Goal: Information Seeking & Learning: Find specific fact

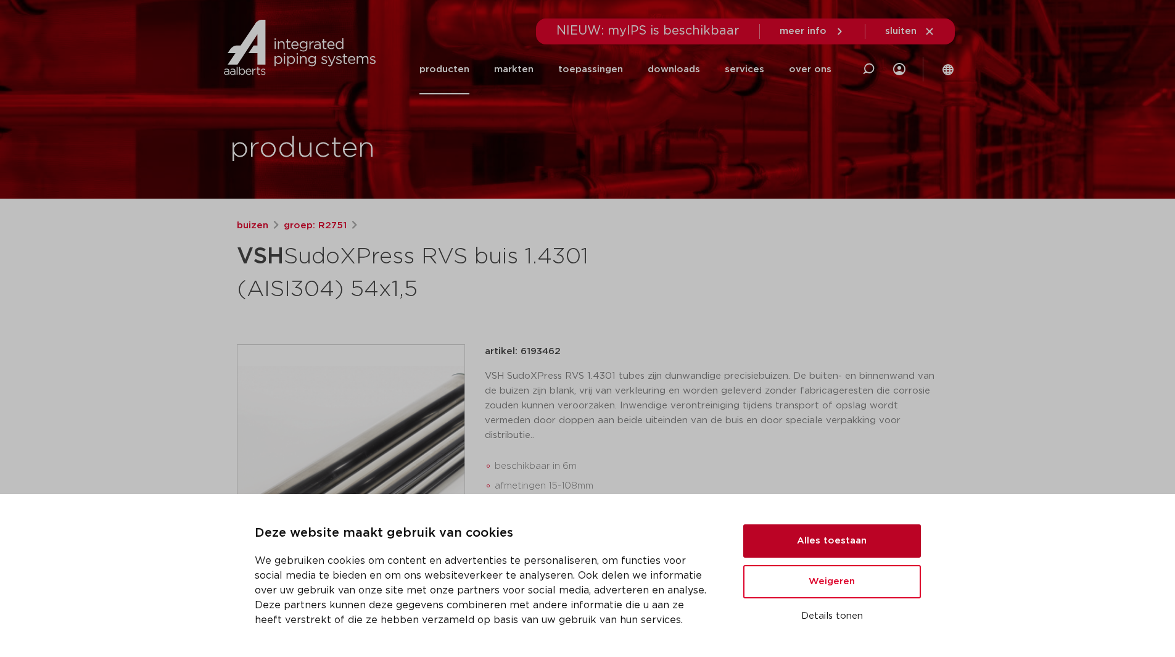
click at [795, 545] on button "Alles toestaan" at bounding box center [832, 540] width 178 height 33
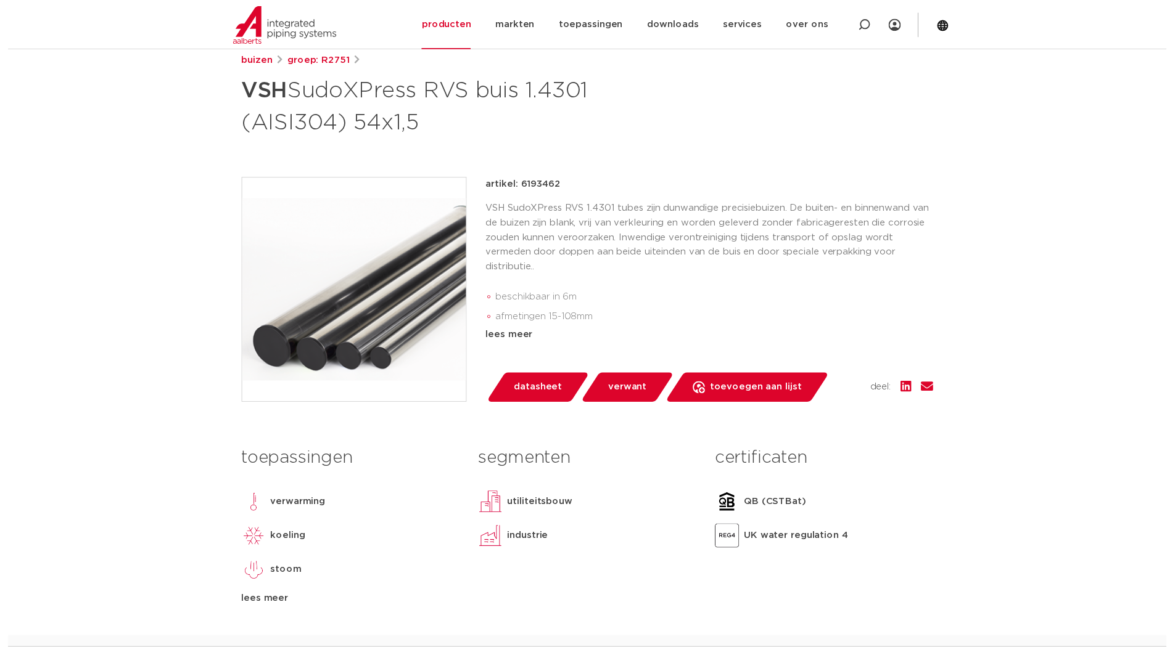
scroll to position [185, 0]
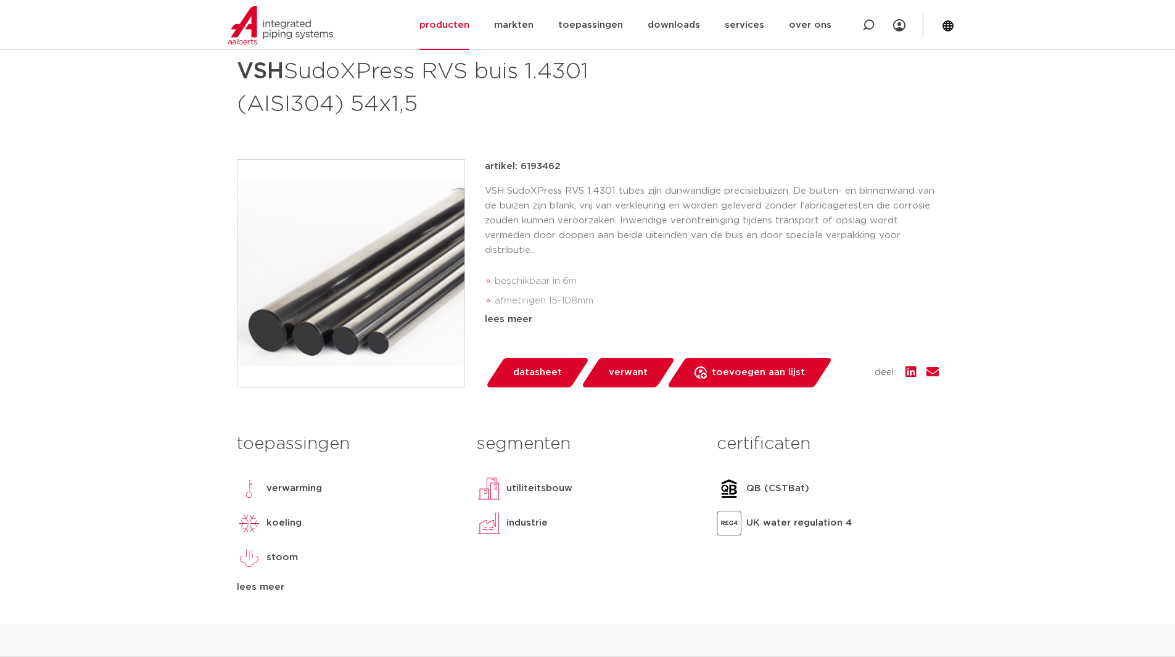
click at [527, 362] on link "datasheet" at bounding box center [537, 373] width 105 height 30
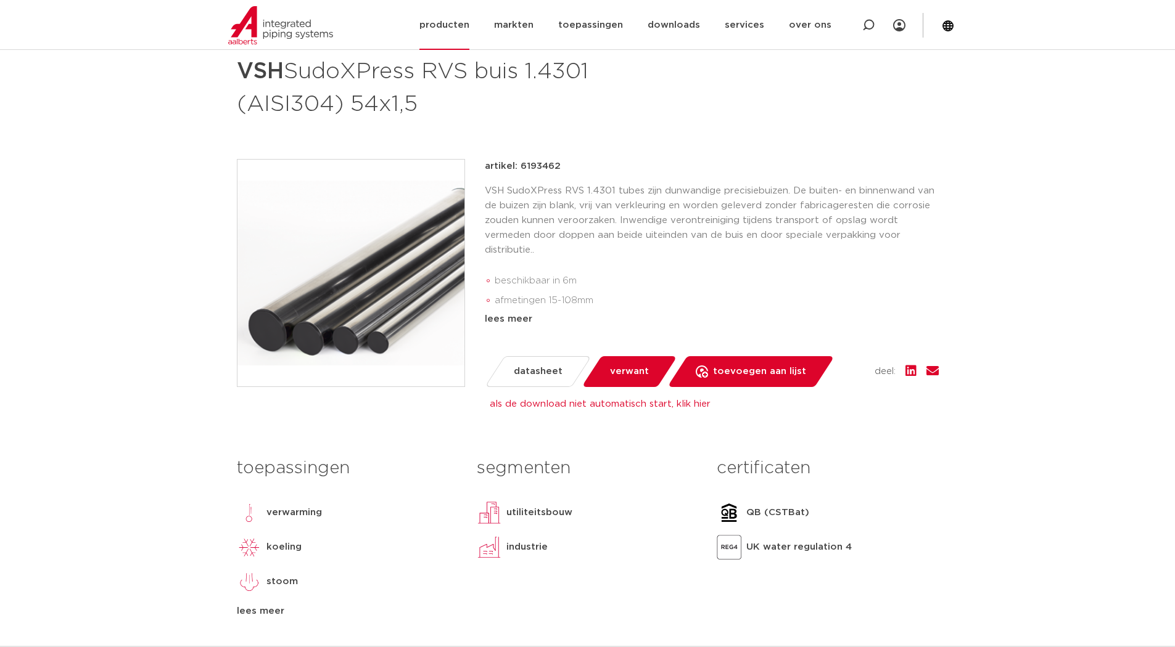
click at [469, 22] on link "producten" at bounding box center [444, 25] width 50 height 50
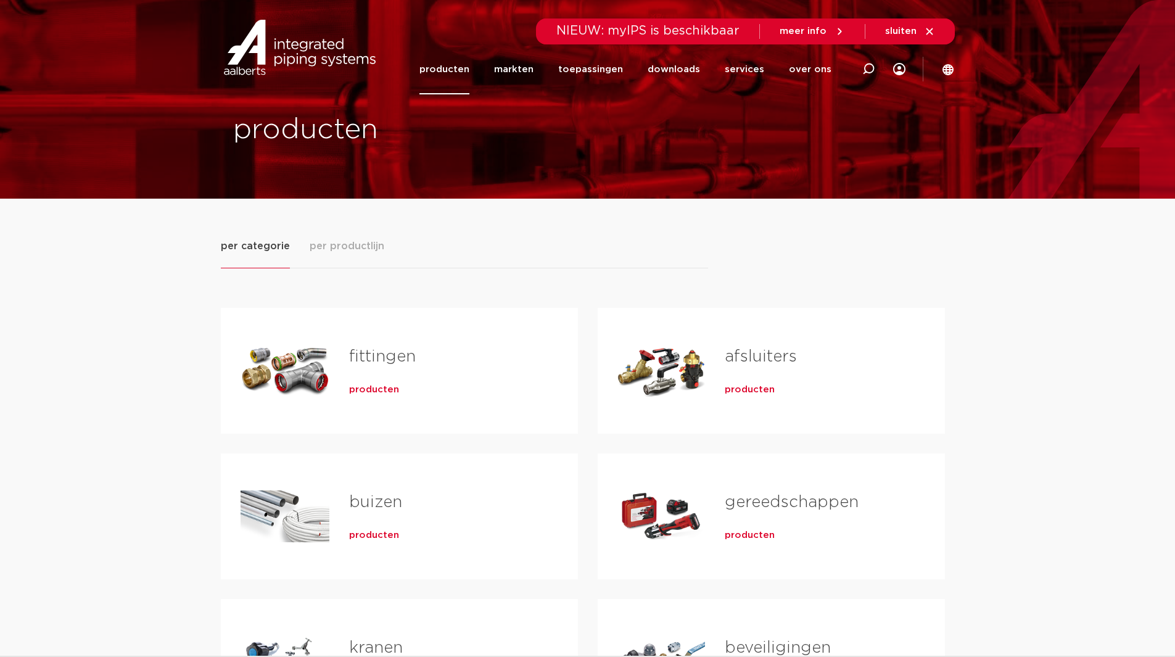
click at [360, 501] on link "buizen" at bounding box center [375, 502] width 53 height 16
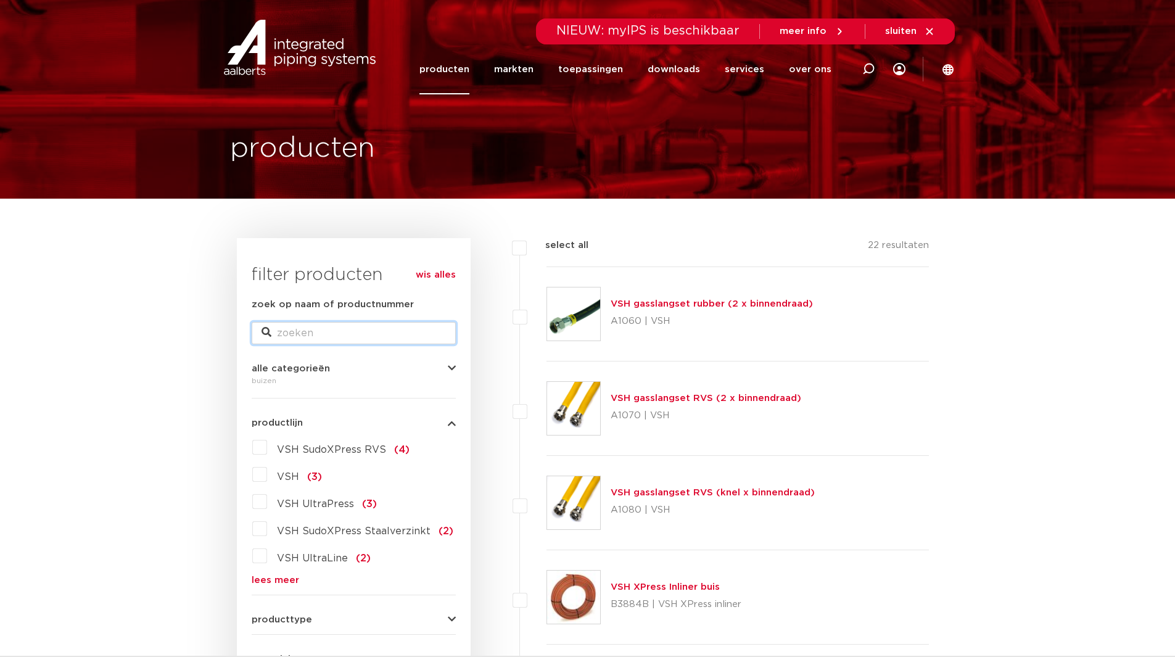
click at [409, 326] on input "zoek op naam of productnummer" at bounding box center [354, 333] width 204 height 22
type input "sudo"
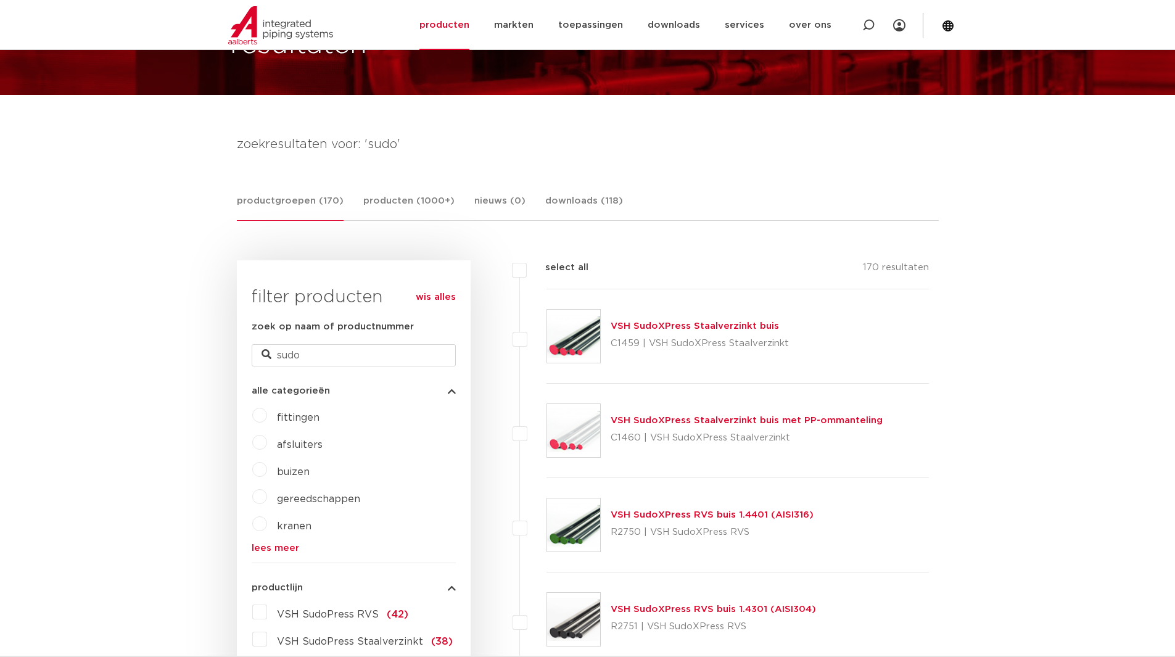
scroll to position [123, 0]
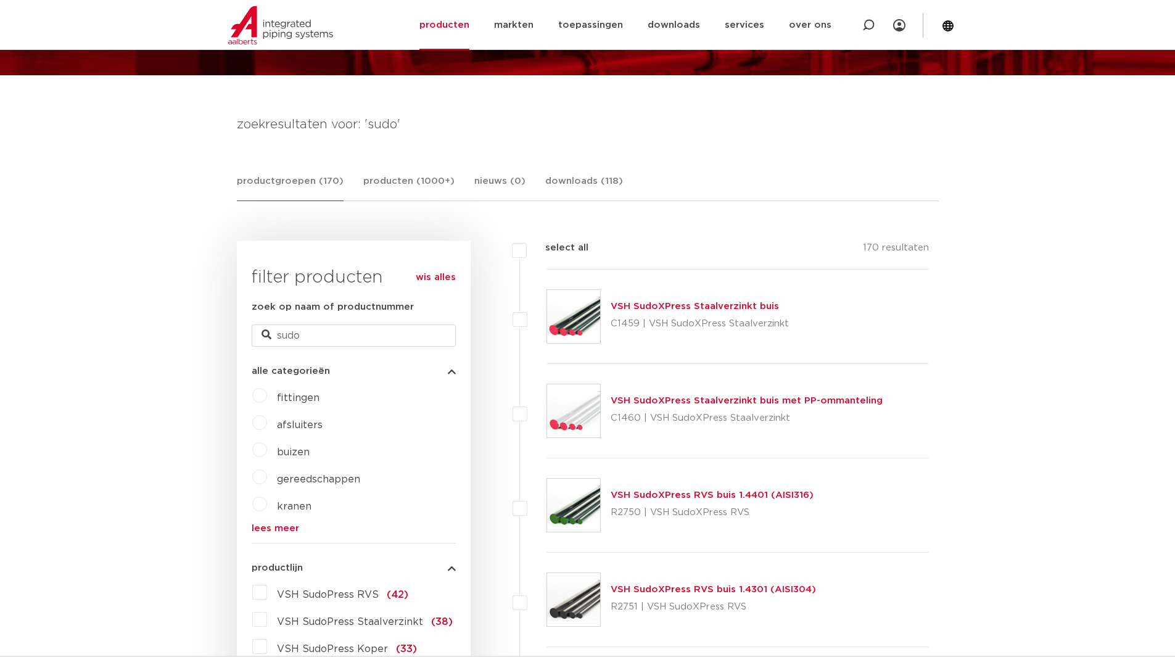
click at [655, 592] on link "VSH SudoXPress RVS buis 1.4301 (AISI304)" at bounding box center [712, 589] width 205 height 9
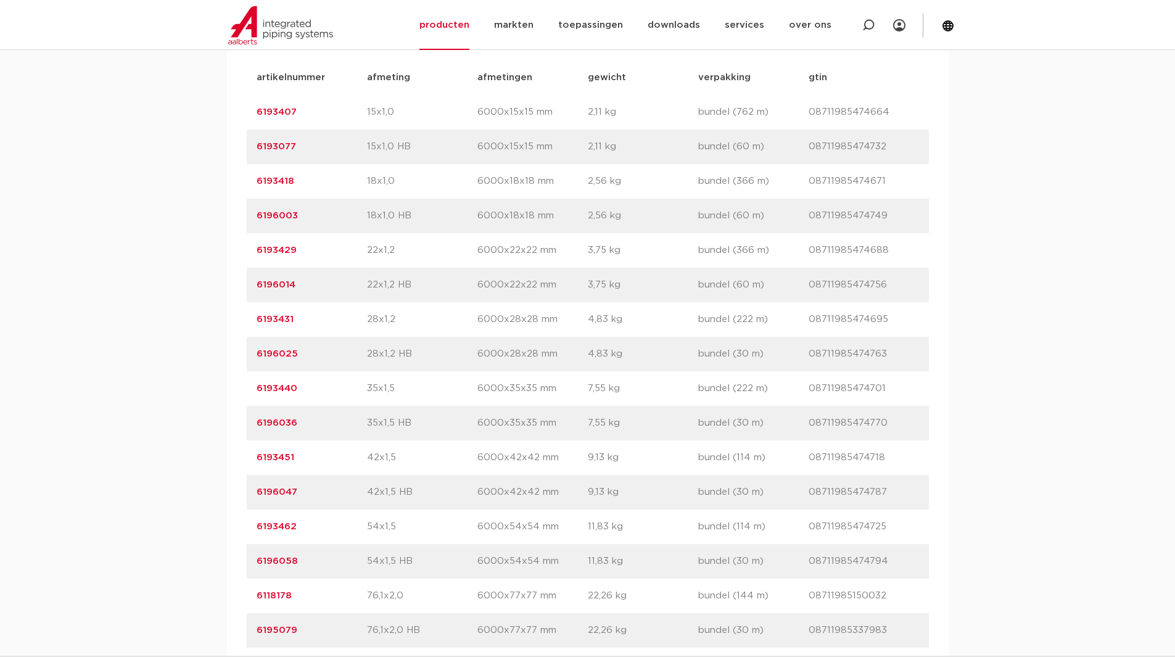
scroll to position [925, 0]
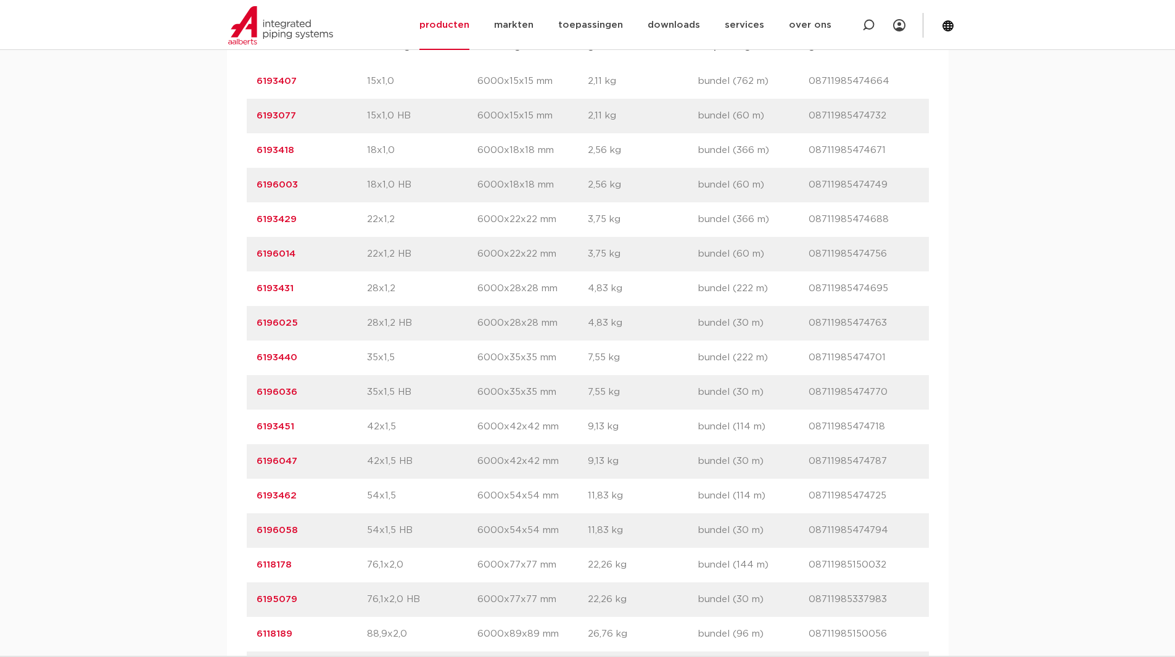
click at [375, 569] on p "76,1x2,0" at bounding box center [422, 564] width 110 height 15
click at [623, 194] on div "artikelnummer 6196003 afmeting 18x1,0 HB afmetingen 6000x18x18 mm gewicht 2,56 …" at bounding box center [588, 185] width 682 height 35
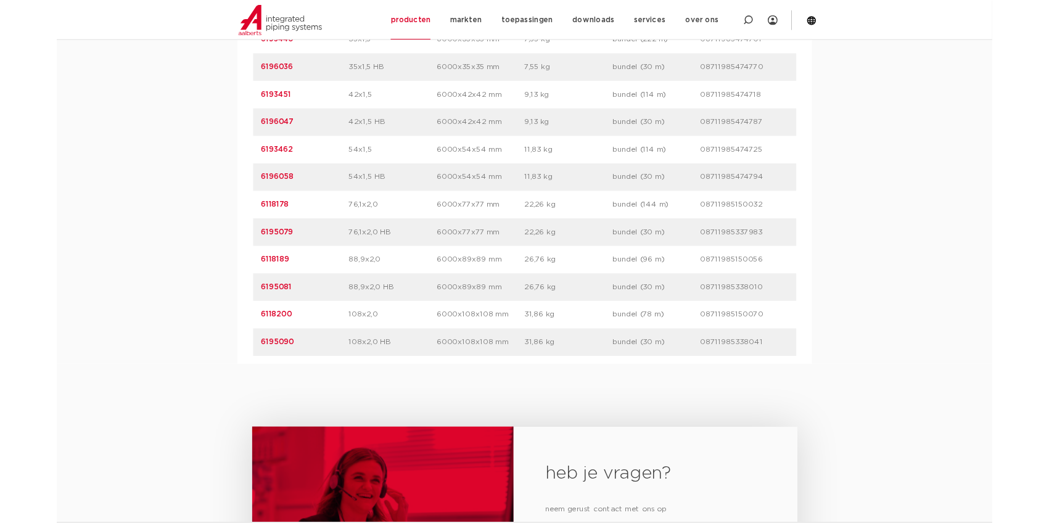
scroll to position [1172, 0]
